Goal: Find specific page/section: Find specific page/section

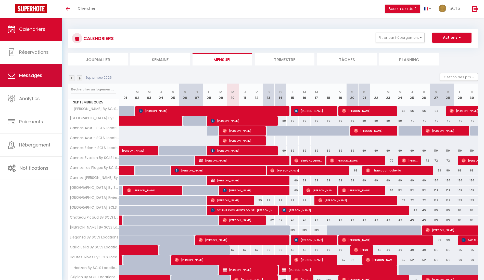
click at [21, 77] on span "Messages" at bounding box center [30, 75] width 23 height 6
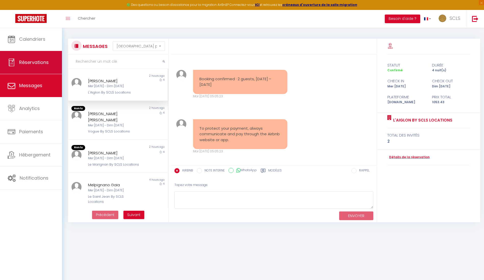
scroll to position [807, 0]
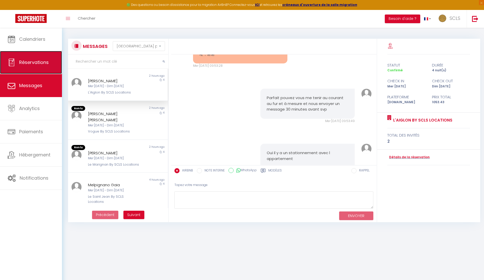
click at [26, 62] on span "Réservations" at bounding box center [34, 62] width 30 height 6
select select "not_cancelled"
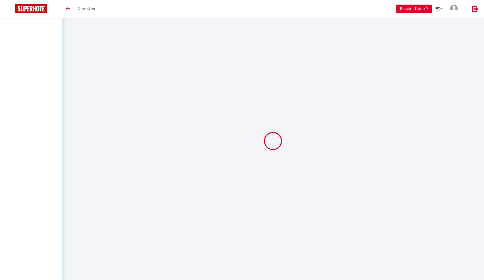
select select "not_cancelled"
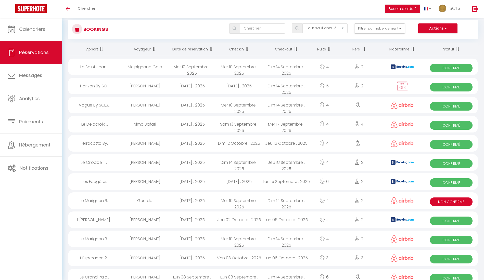
scroll to position [10, 0]
